Goal: Check status: Check status

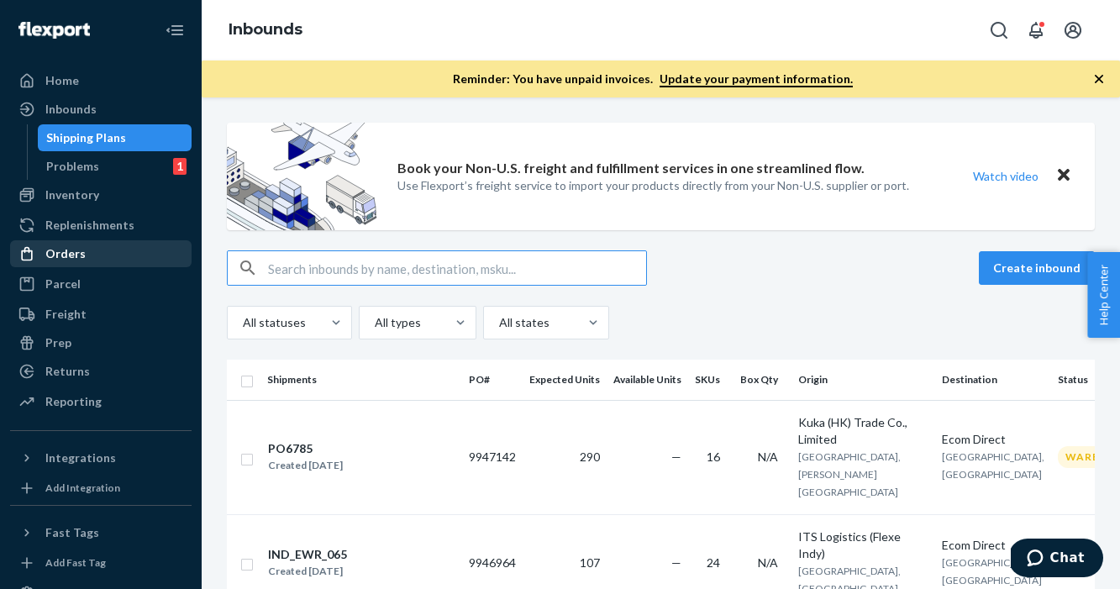
click at [48, 250] on div "Orders" at bounding box center [65, 253] width 40 height 17
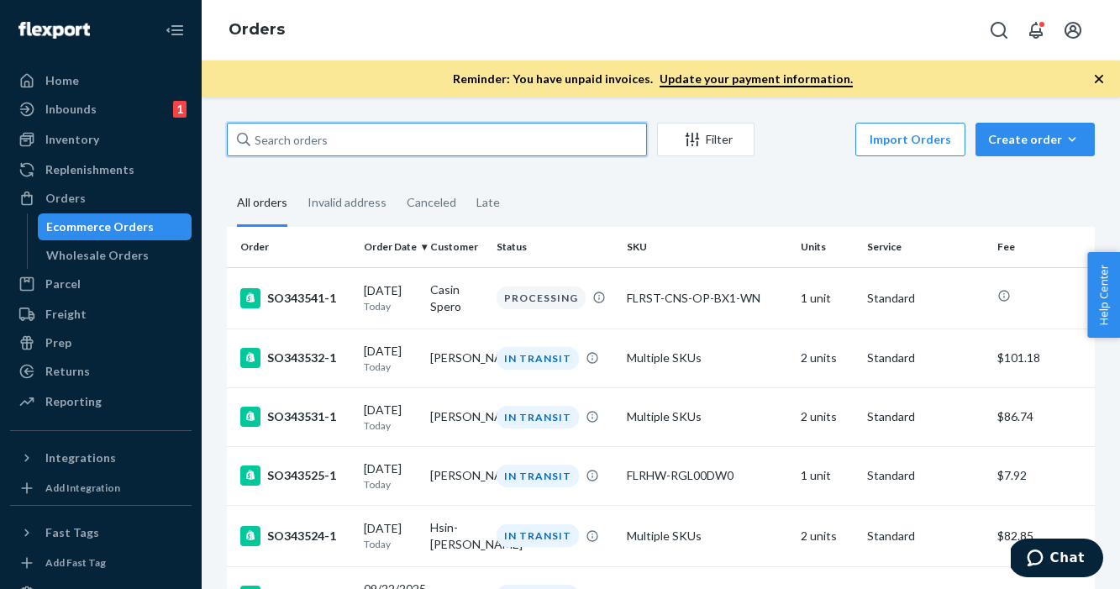
click at [330, 139] on input "text" at bounding box center [437, 140] width 420 height 34
paste input "SO340075-2"
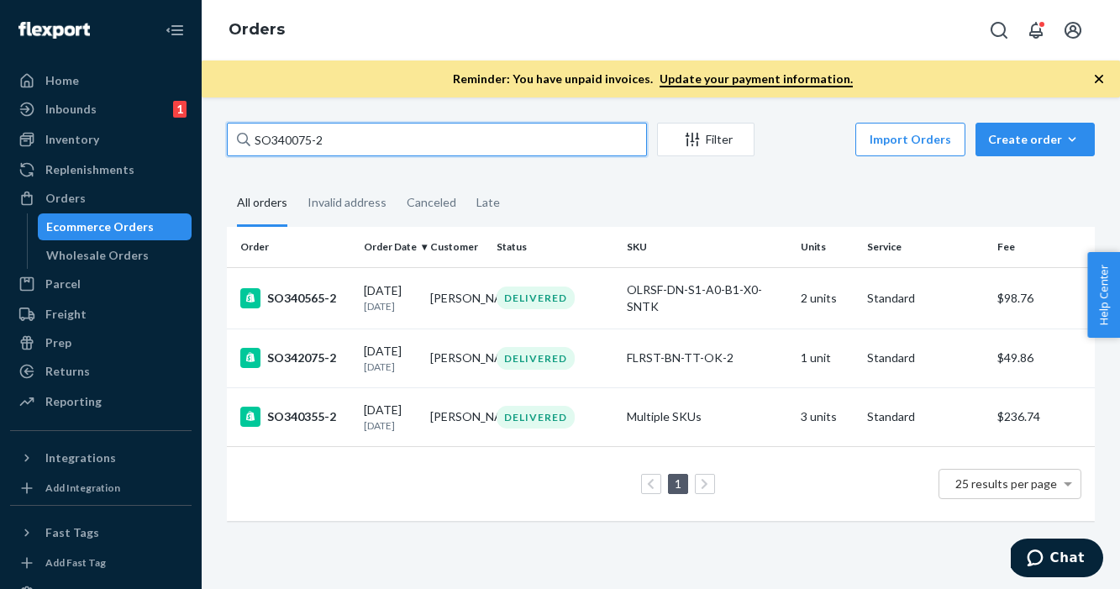
click at [380, 147] on input "SO340075-2" at bounding box center [437, 140] width 420 height 34
paste input "[PERSON_NAME]"
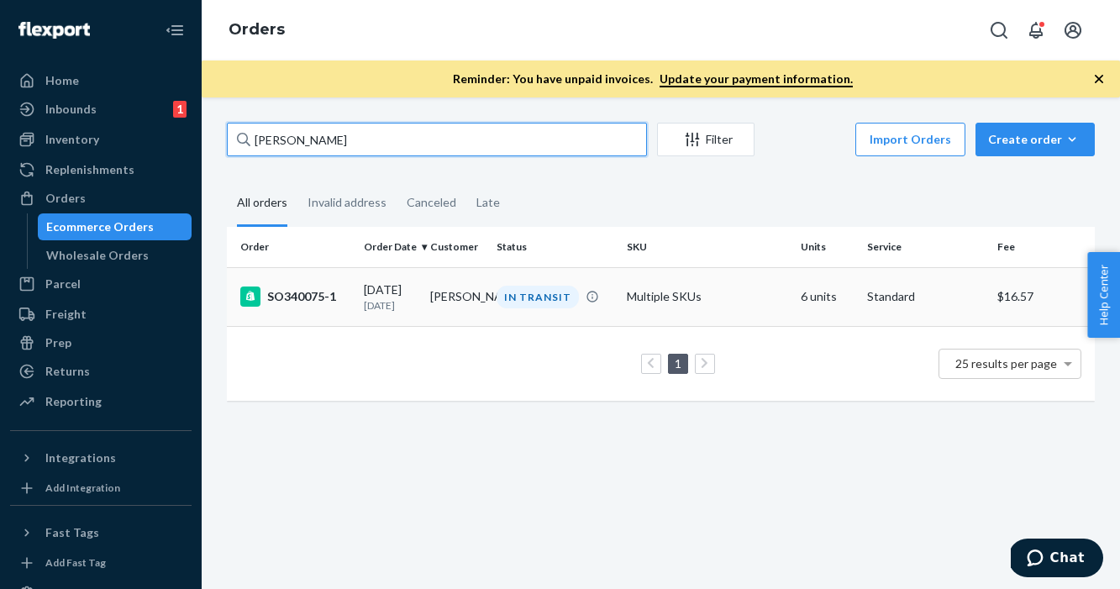
type input "[PERSON_NAME]"
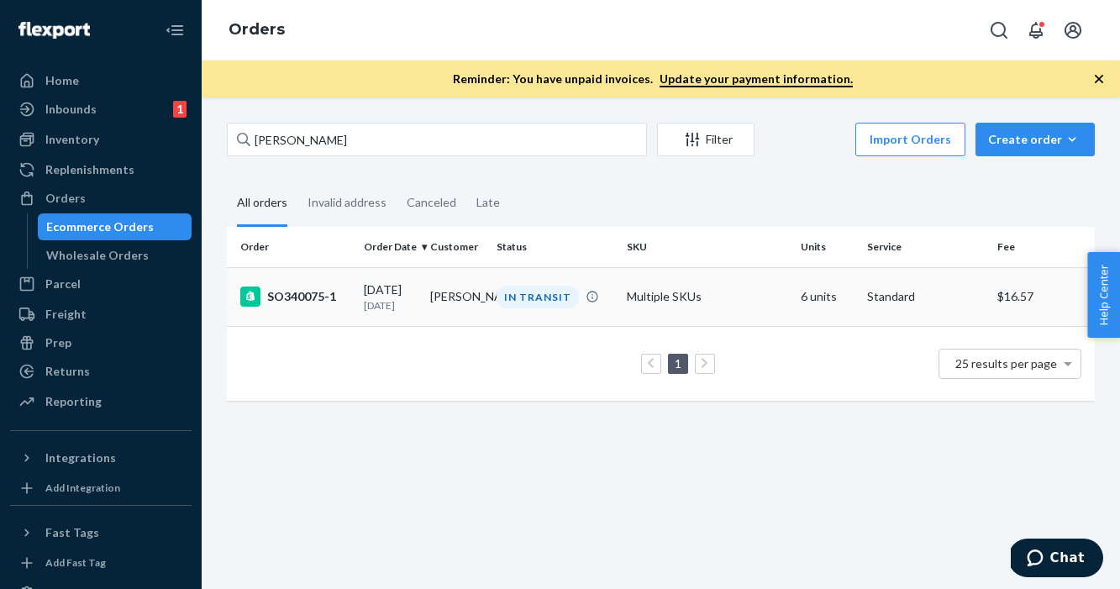
click at [297, 299] on div "SO340075-1" at bounding box center [295, 296] width 110 height 20
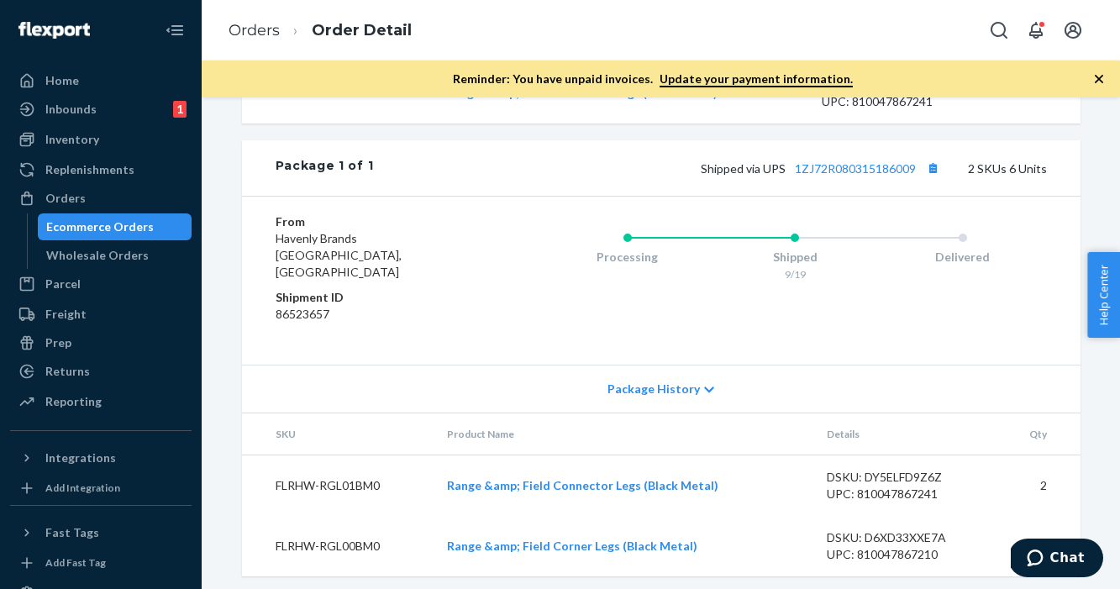
scroll to position [733, 0]
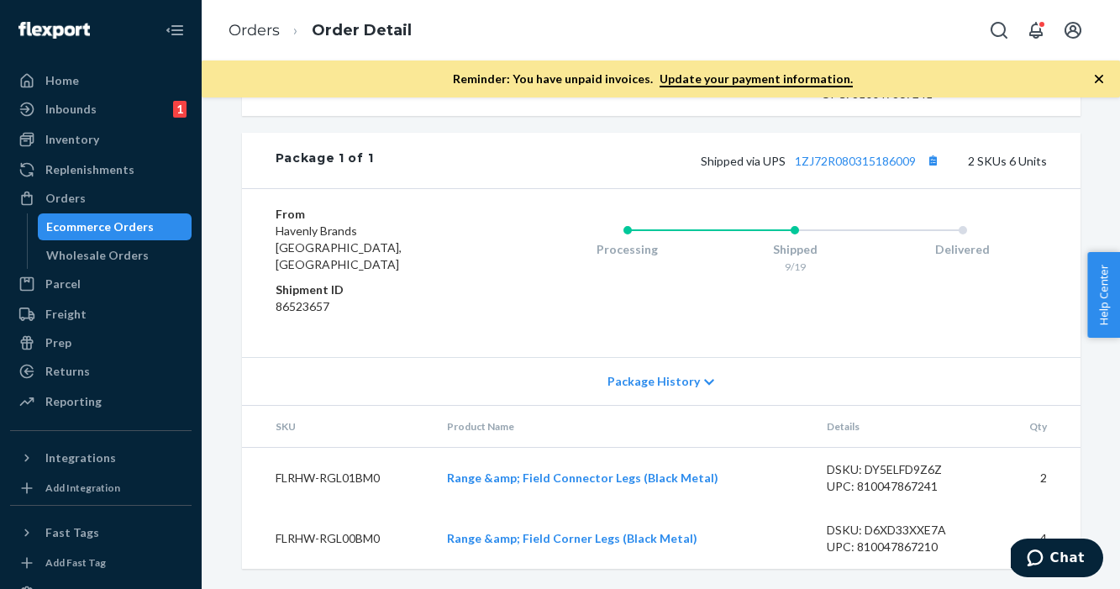
click at [706, 381] on icon at bounding box center [709, 382] width 10 height 12
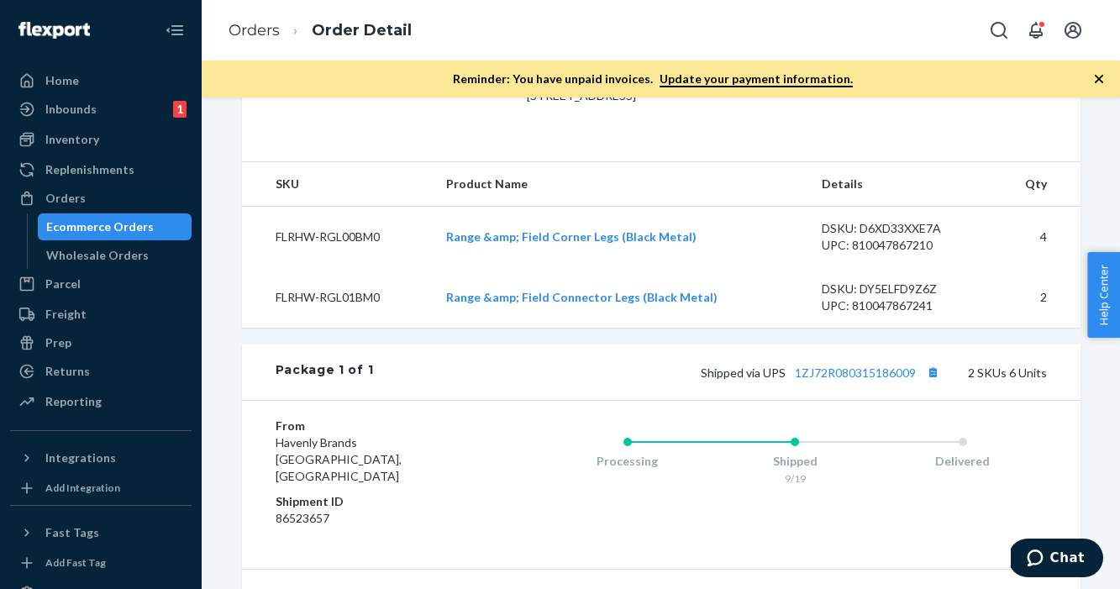
scroll to position [487, 0]
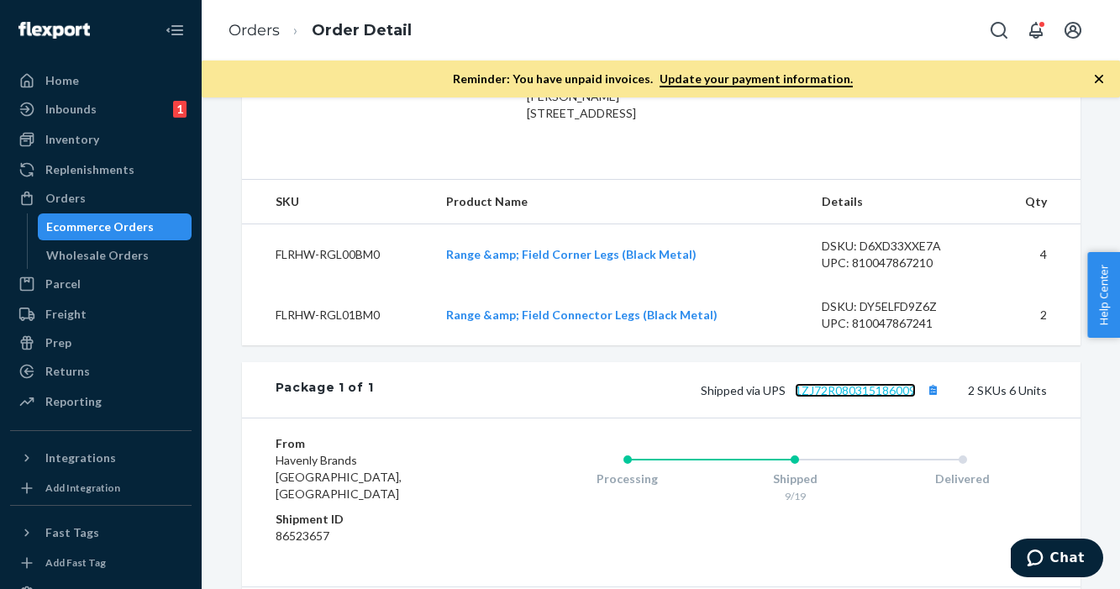
click at [896, 397] on link "1ZJ72R080315186009" at bounding box center [855, 390] width 121 height 14
